Goal: Task Accomplishment & Management: Manage account settings

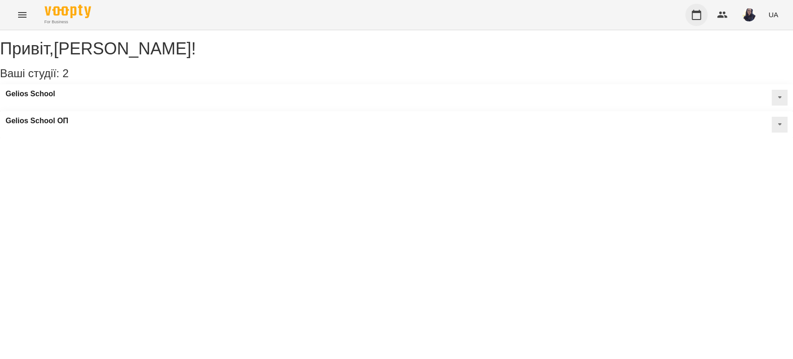
click at [701, 14] on icon "button" at bounding box center [696, 15] width 9 height 10
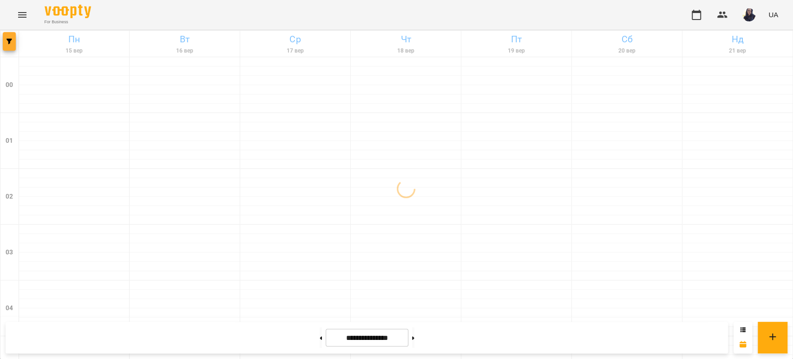
click at [4, 45] on button "button" at bounding box center [9, 41] width 13 height 19
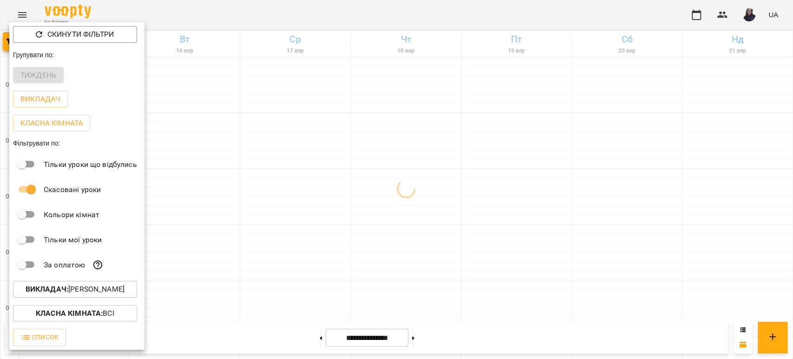
click at [111, 289] on p "Викладач : [PERSON_NAME]" at bounding box center [75, 289] width 99 height 11
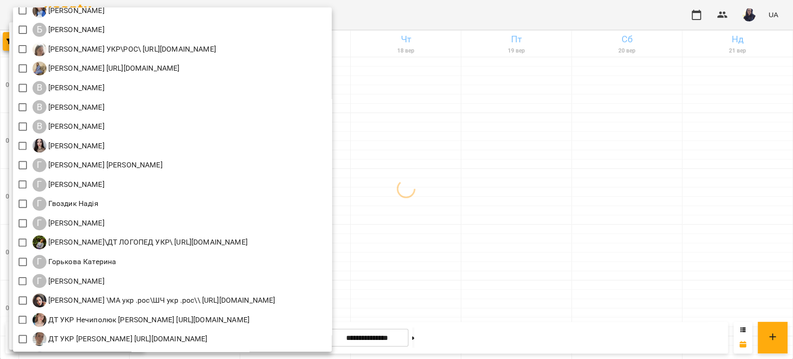
scroll to position [258, 0]
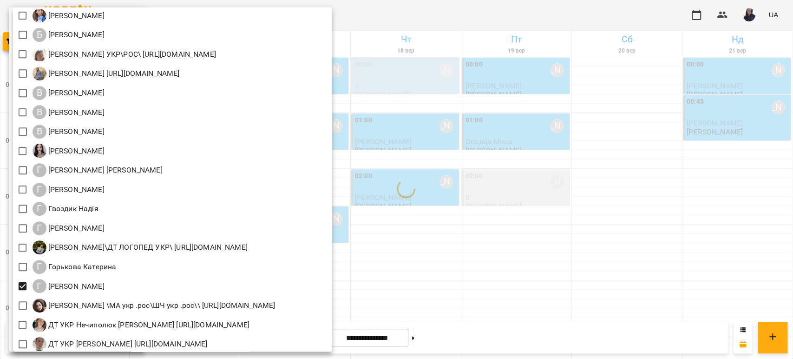
click at [469, 12] on div at bounding box center [396, 179] width 793 height 359
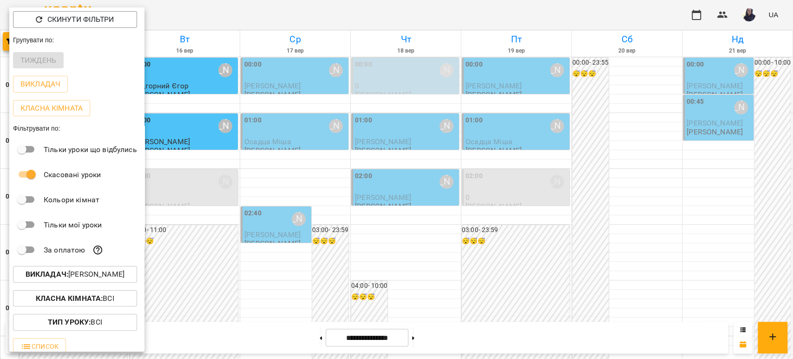
click at [231, 9] on div at bounding box center [396, 179] width 793 height 359
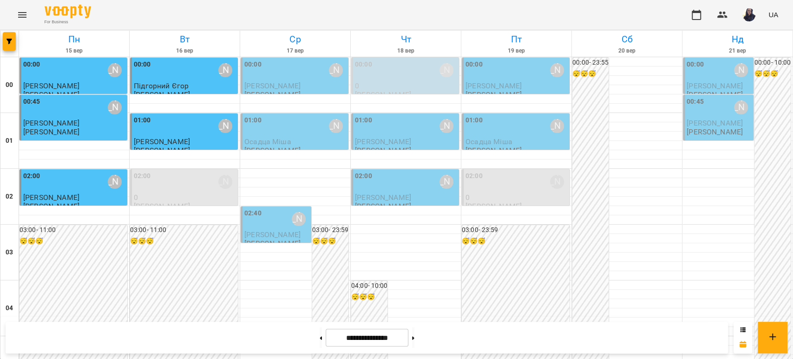
scroll to position [924, 0]
